Goal: Task Accomplishment & Management: Manage account settings

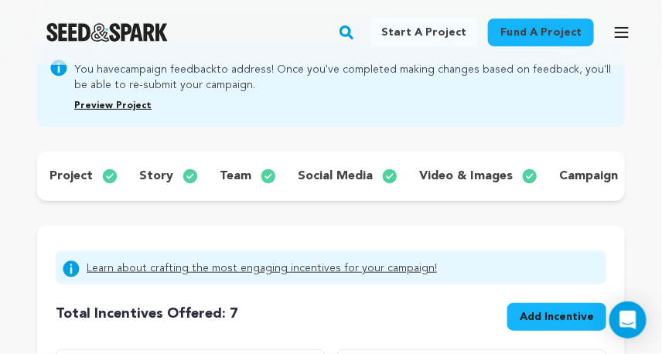
click at [155, 164] on div "project story team social media video & images campaign incentives wishlist acc…" at bounding box center [330, 175] width 587 height 49
click at [155, 172] on p "story" at bounding box center [156, 176] width 34 height 19
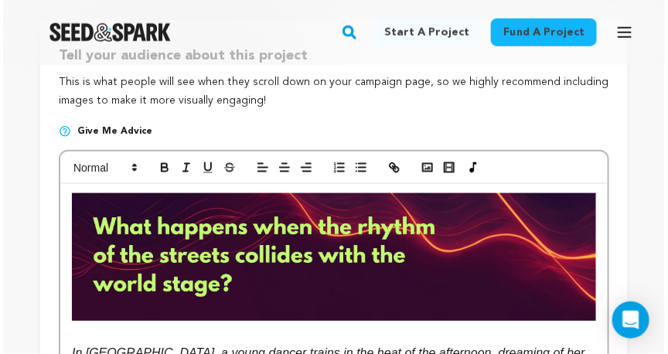
scroll to position [202, 0]
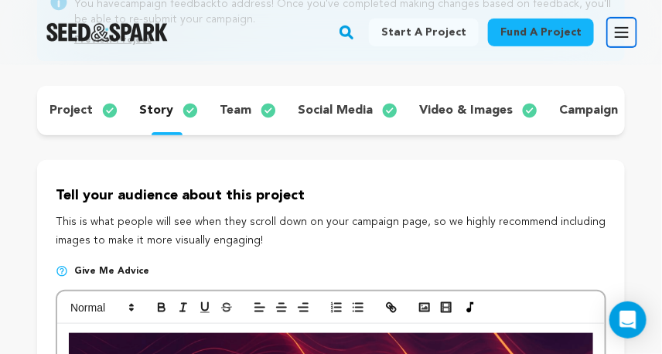
click at [621, 32] on icon "button" at bounding box center [621, 32] width 12 height 9
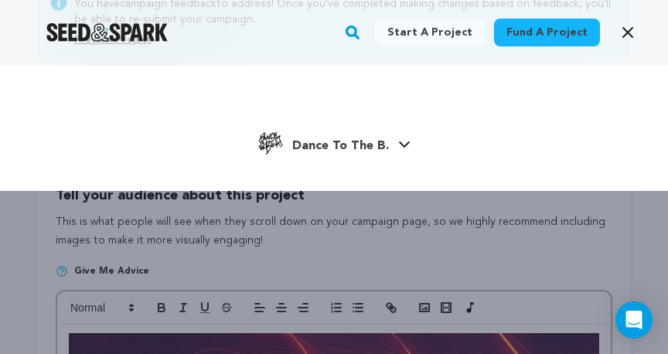
click at [364, 148] on span "Dance To The B." at bounding box center [340, 146] width 97 height 12
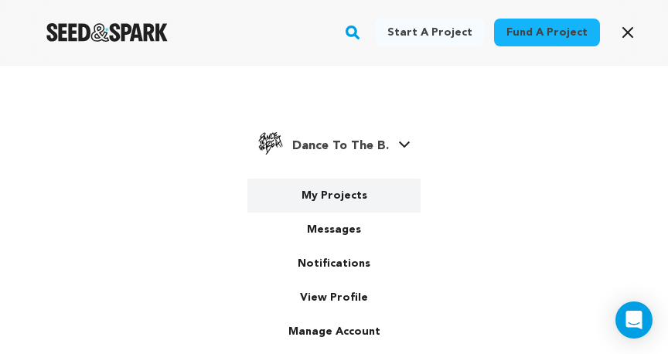
click at [332, 199] on link "My Projects" at bounding box center [333, 196] width 173 height 34
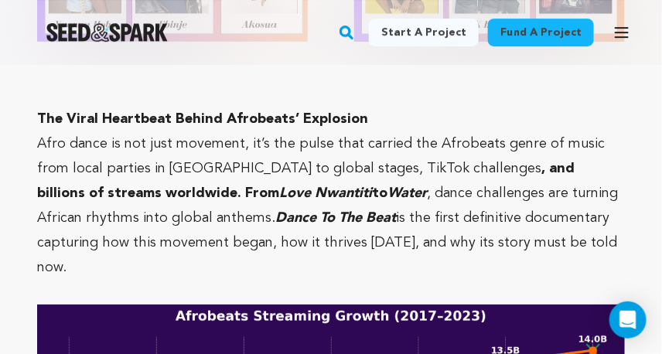
scroll to position [2503, 0]
